Goal: Task Accomplishment & Management: Use online tool/utility

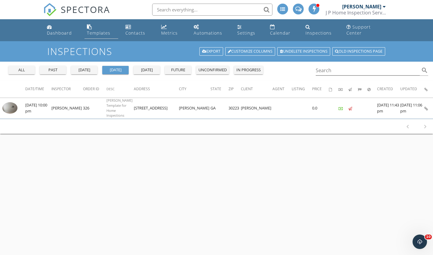
click at [96, 28] on link "Templates" at bounding box center [102, 30] width 34 height 17
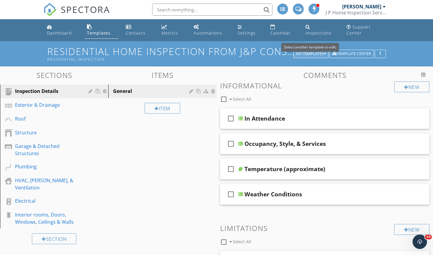
click at [306, 50] on button "My Templates" at bounding box center [311, 54] width 35 height 8
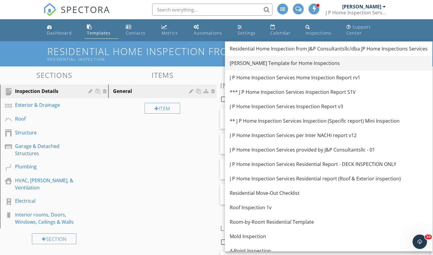
click at [275, 60] on div "[PERSON_NAME] Template for Home Inspections" at bounding box center [329, 63] width 198 height 7
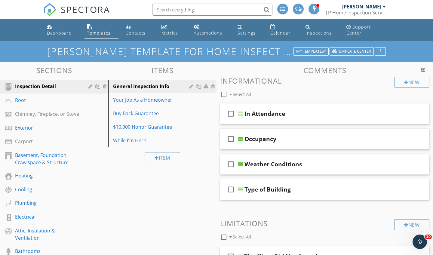
click at [275, 45] on div "Ben Gromicko's Template for Home Inspections My Templates Template Center" at bounding box center [216, 51] width 433 height 20
click at [272, 51] on h1 "[PERSON_NAME] Template for Home Inspections" at bounding box center [216, 51] width 339 height 11
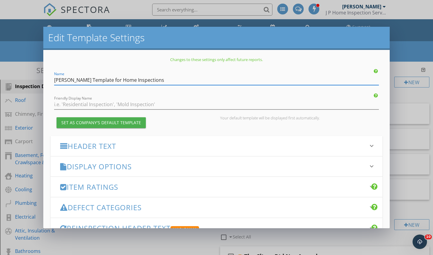
click at [120, 79] on input "[PERSON_NAME] Template for Home Inspections" at bounding box center [216, 80] width 325 height 10
click at [112, 79] on input "[PERSON_NAME] Template for Home Inspections" at bounding box center [216, 80] width 325 height 10
type input "J P Home Inspection Services/JPCLLC for Home Inspections"
click at [157, 99] on div "Friendly Display Name" at bounding box center [216, 103] width 325 height 14
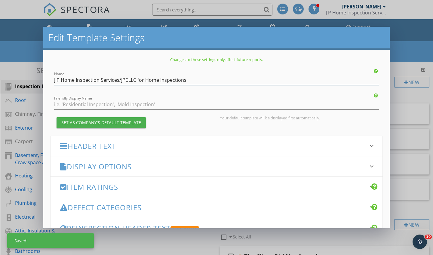
click at [137, 80] on input "J P Home Inspection Services/JPCLLC for Home Inspections" at bounding box center [216, 80] width 325 height 10
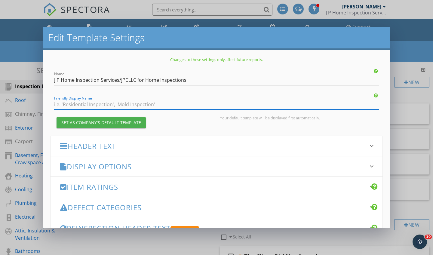
click at [153, 104] on input "Friendly Display Name" at bounding box center [216, 105] width 325 height 10
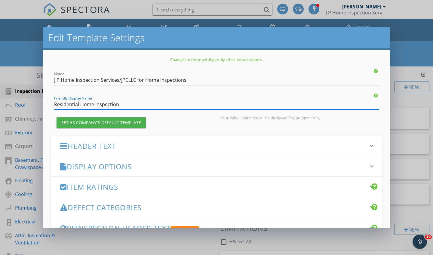
type input "Residential Home Inspection"
click at [132, 149] on h3 "Header Text" at bounding box center [213, 146] width 306 height 8
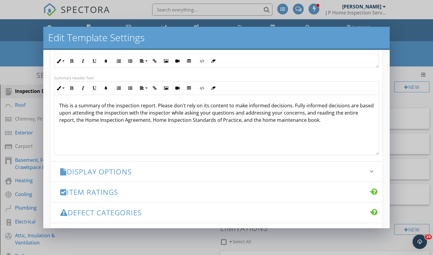
scroll to position [180, 0]
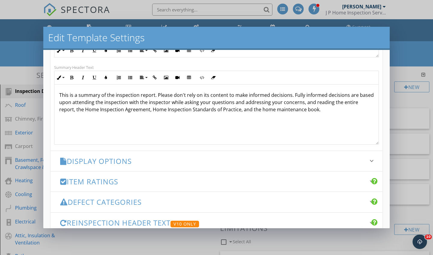
click at [30, 104] on div "Edit Template Settings Changes to these settings only affect future reports. Na…" at bounding box center [216, 127] width 433 height 255
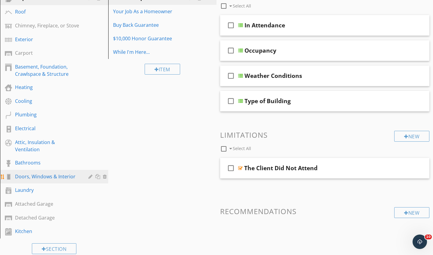
scroll to position [92, 0]
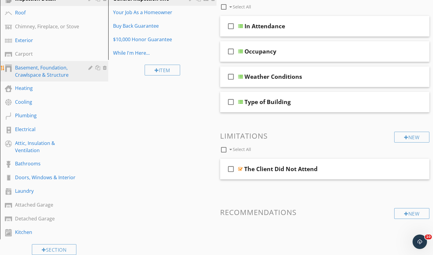
click at [42, 71] on div "Basement, Foundation, Crawlspace & Structure" at bounding box center [47, 71] width 65 height 14
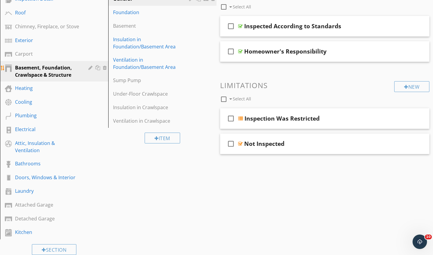
click at [79, 66] on div "Basement, Foundation, Crawlspace & Structure" at bounding box center [47, 71] width 65 height 14
click at [80, 69] on div "Basement, Foundation, Crawlspace & Structure" at bounding box center [58, 71] width 87 height 14
click at [57, 68] on div "Basement, Foundation, Crawlspace & Structure" at bounding box center [47, 71] width 65 height 14
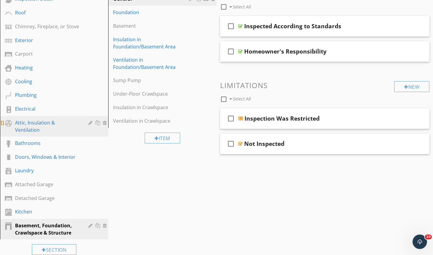
click at [48, 122] on div "Attic, Insulation & Ventilation" at bounding box center [47, 126] width 65 height 14
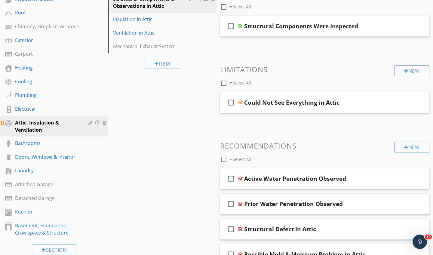
click at [65, 125] on div "Attic, Insulation & Ventilation" at bounding box center [47, 126] width 65 height 14
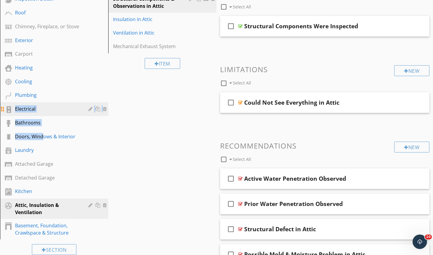
drag, startPoint x: 43, startPoint y: 136, endPoint x: 45, endPoint y: 112, distance: 24.1
click at [45, 110] on div "Inspection Detail Roof Chimney, Fireplace, or Stove Exterior Carport Heating Co…" at bounding box center [54, 115] width 108 height 247
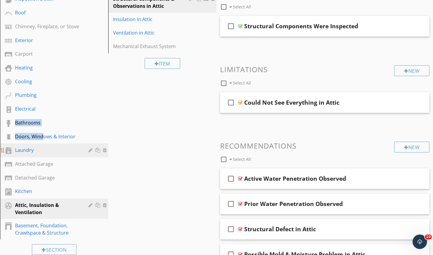
click at [56, 154] on link "Laundry" at bounding box center [55, 151] width 107 height 14
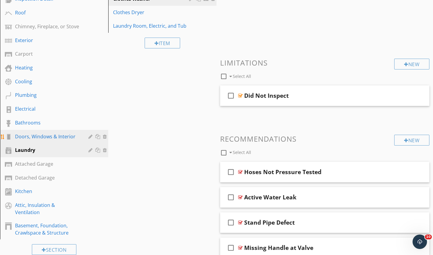
click at [26, 134] on div "Doors, Windows & Interior" at bounding box center [47, 136] width 65 height 7
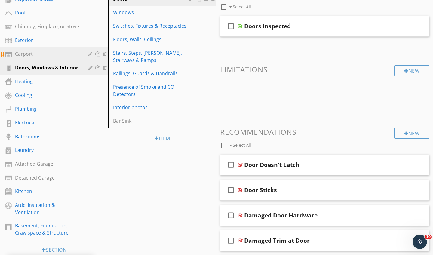
click at [30, 52] on div "Carport" at bounding box center [47, 53] width 65 height 7
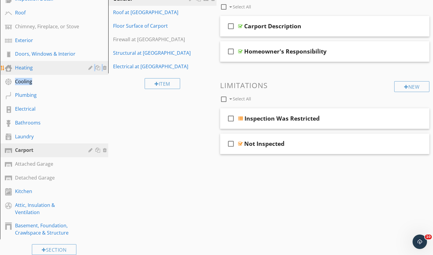
drag, startPoint x: 31, startPoint y: 79, endPoint x: 31, endPoint y: 74, distance: 5.1
click at [31, 74] on div "Inspection Detail Roof Chimney, Fireplace, or Stove Exterior Doors, Windows & I…" at bounding box center [54, 115] width 108 height 247
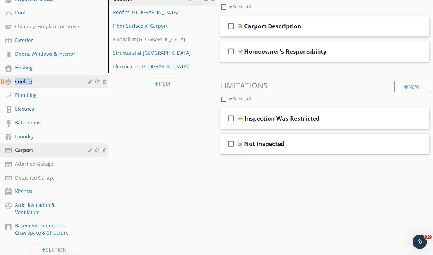
click at [31, 75] on link "Cooling" at bounding box center [55, 82] width 107 height 14
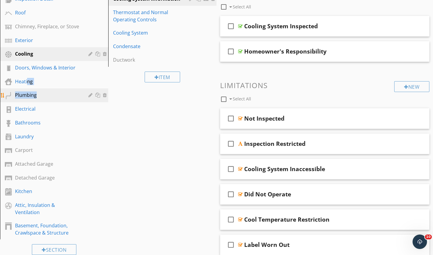
drag, startPoint x: 27, startPoint y: 79, endPoint x: 26, endPoint y: 97, distance: 18.1
click at [26, 97] on div "Inspection Detail Roof Chimney, Fireplace, or Stove Exterior Cooling Doors, Win…" at bounding box center [54, 115] width 108 height 247
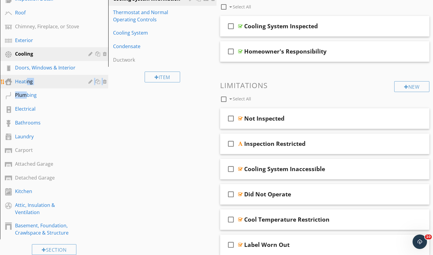
click at [25, 85] on div "Heating" at bounding box center [58, 82] width 87 height 8
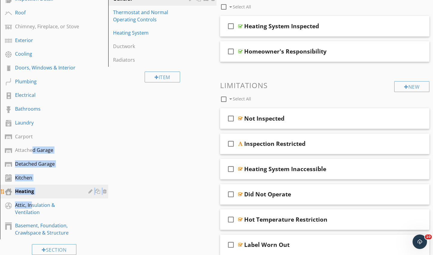
drag, startPoint x: 32, startPoint y: 147, endPoint x: 32, endPoint y: 196, distance: 49.0
click at [32, 203] on div "Inspection Detail Roof Chimney, Fireplace, or Stove Exterior Cooling Doors, Win…" at bounding box center [54, 115] width 108 height 247
click at [60, 134] on div "Carport" at bounding box center [47, 136] width 65 height 7
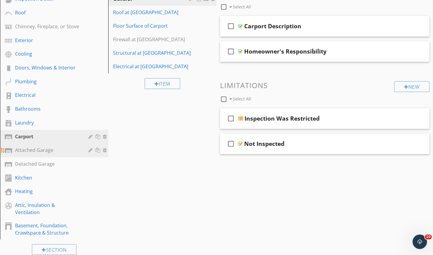
click at [29, 145] on link "Attached Garage" at bounding box center [55, 151] width 107 height 14
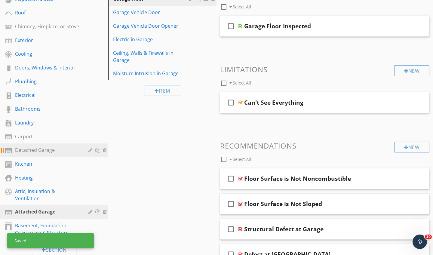
click at [32, 150] on div "Detached Garage" at bounding box center [47, 150] width 65 height 7
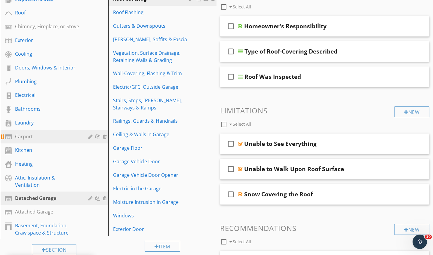
click at [32, 133] on div "Carport" at bounding box center [47, 136] width 65 height 7
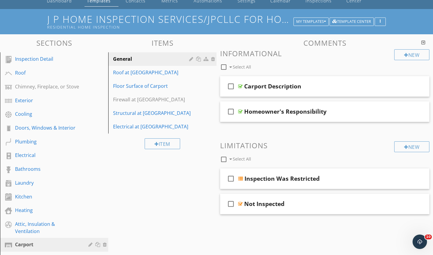
scroll to position [30, 0]
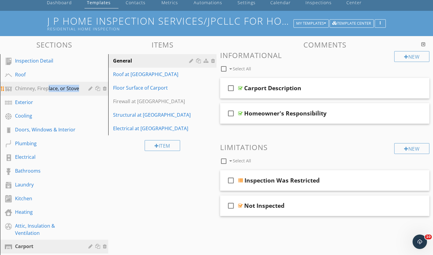
drag, startPoint x: 48, startPoint y: 87, endPoint x: 46, endPoint y: 92, distance: 5.5
click at [46, 92] on div "Chimney, Fireplace, or Stove" at bounding box center [58, 89] width 87 height 8
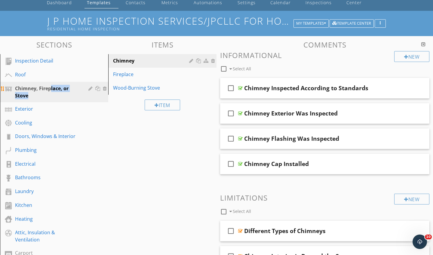
click at [29, 87] on div "Chimney, Fireplace, or Stove" at bounding box center [47, 92] width 65 height 14
click at [27, 86] on div "Chimney, Fireplace, or Stove" at bounding box center [47, 92] width 65 height 14
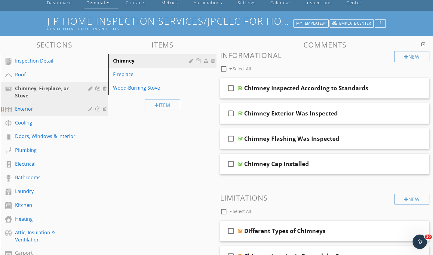
click at [26, 107] on div "Exterior" at bounding box center [47, 108] width 65 height 7
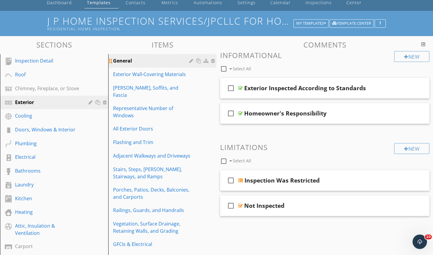
click at [126, 57] on div "General" at bounding box center [152, 60] width 78 height 7
click at [240, 86] on div at bounding box center [240, 88] width 5 height 5
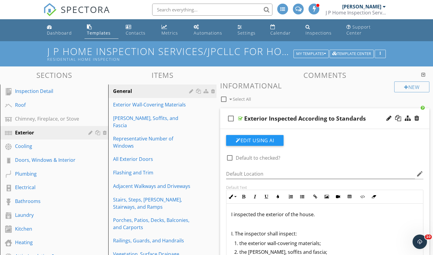
scroll to position [0, 0]
click at [178, 88] on div "General" at bounding box center [152, 91] width 78 height 7
click at [213, 90] on div at bounding box center [213, 91] width 5 height 5
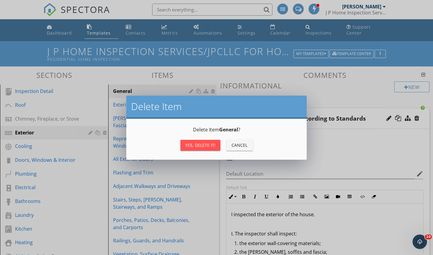
click at [209, 143] on div "Yes, Delete it!" at bounding box center [200, 145] width 30 height 6
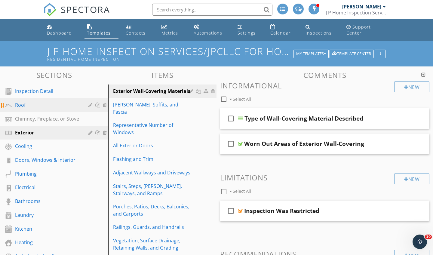
click at [20, 103] on div "Roof" at bounding box center [47, 104] width 65 height 7
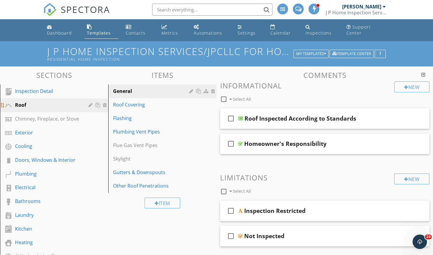
click at [39, 100] on link "Roof" at bounding box center [55, 105] width 107 height 14
click at [23, 101] on div "Roof" at bounding box center [47, 104] width 65 height 7
click at [147, 169] on div "Gutters & Downspouts" at bounding box center [152, 172] width 78 height 7
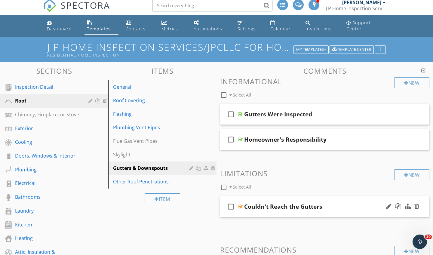
scroll to position [3, 0]
